Goal: Navigation & Orientation: Find specific page/section

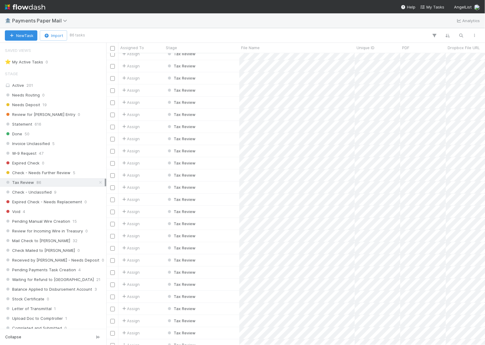
scroll to position [758, 0]
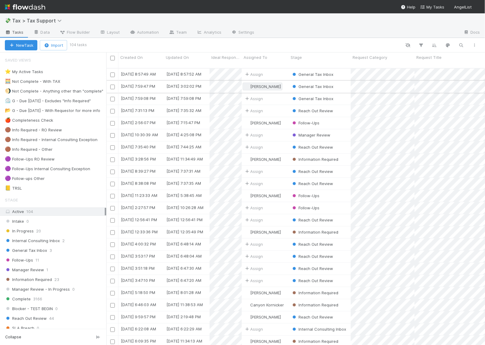
scroll to position [276, 373]
click at [64, 242] on div "Internal Consulting Inbox 2" at bounding box center [55, 241] width 101 height 8
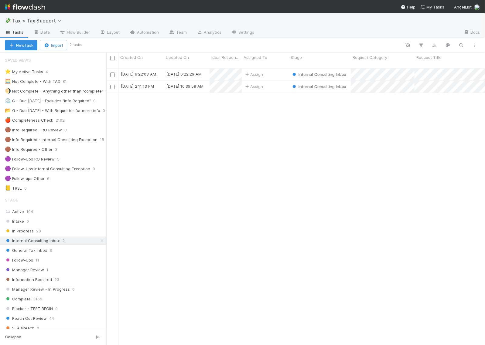
scroll to position [276, 373]
click at [65, 259] on div "Follow-Ups 11" at bounding box center [53, 260] width 106 height 8
click at [64, 264] on div "Follow-Ups 11" at bounding box center [55, 260] width 101 height 8
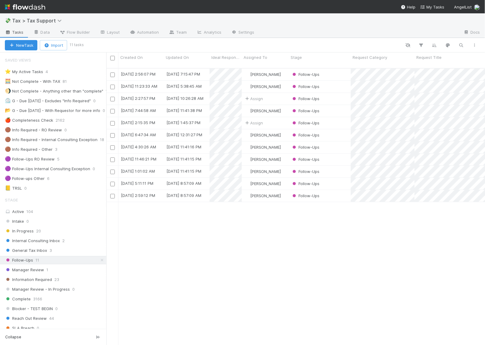
scroll to position [276, 373]
